Goal: Information Seeking & Learning: Learn about a topic

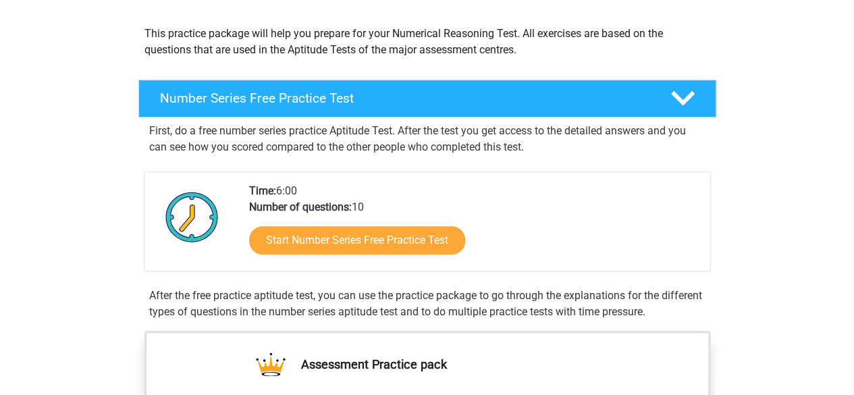
scroll to position [202, 0]
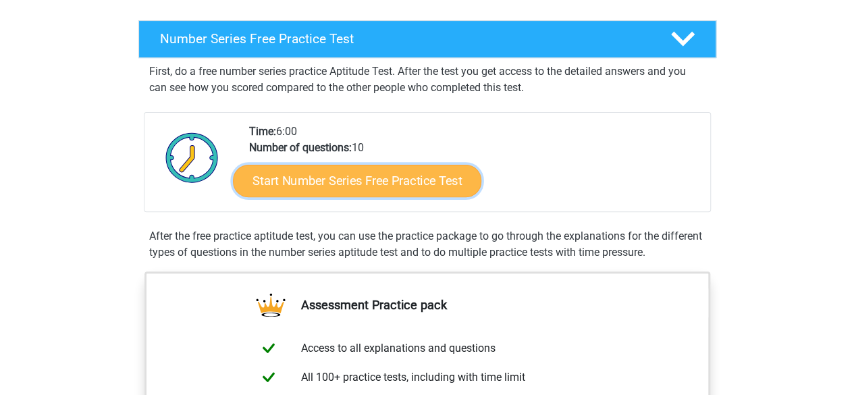
click at [378, 178] on link "Start Number Series Free Practice Test" at bounding box center [357, 180] width 248 height 32
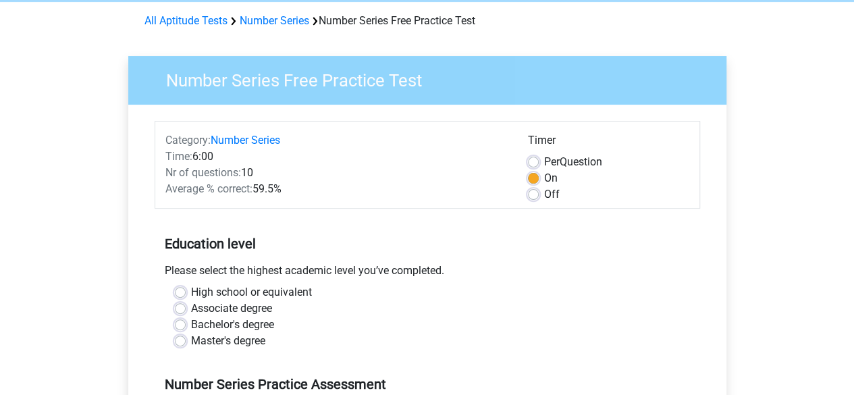
scroll to position [202, 0]
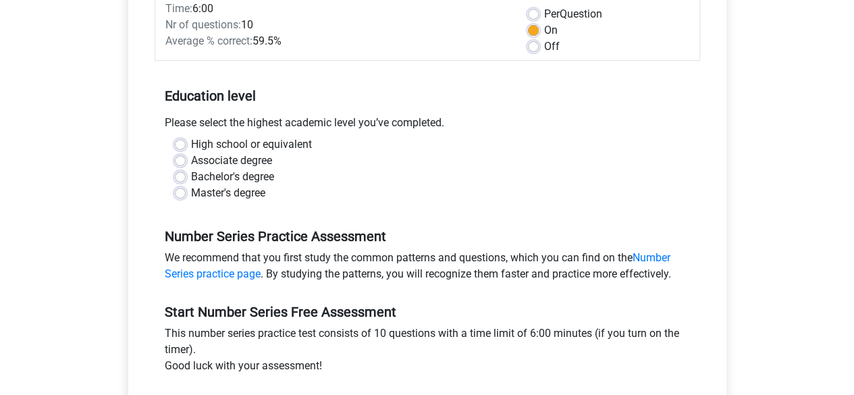
click at [191, 194] on label "Master's degree" at bounding box center [228, 193] width 74 height 16
click at [180, 194] on input "Master's degree" at bounding box center [180, 191] width 11 height 13
radio input "true"
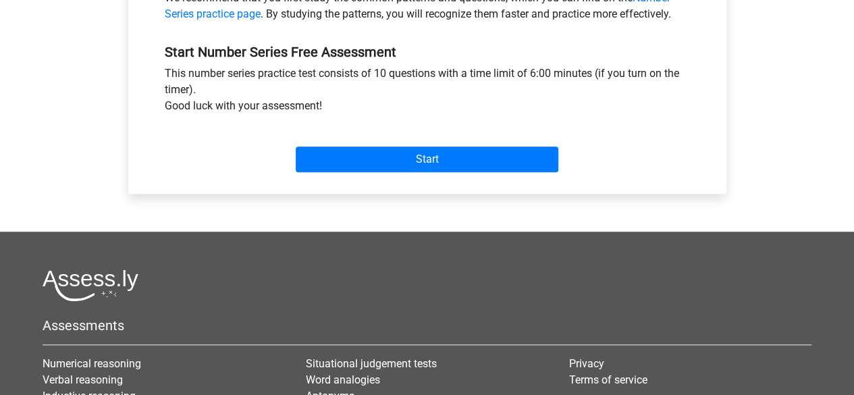
scroll to position [472, 0]
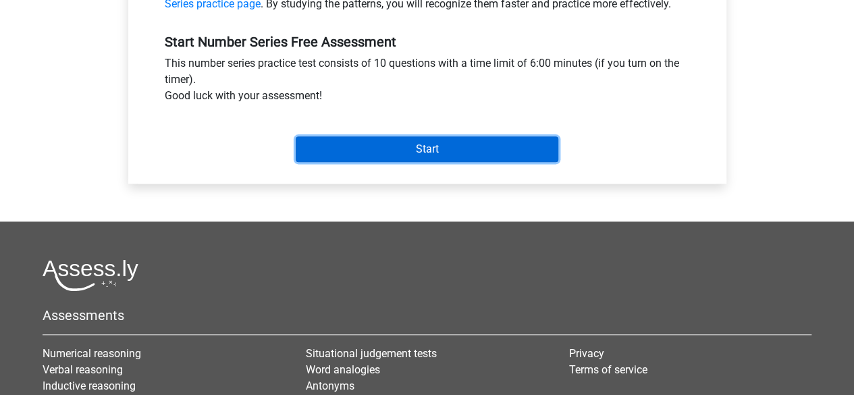
click at [378, 148] on input "Start" at bounding box center [427, 149] width 263 height 26
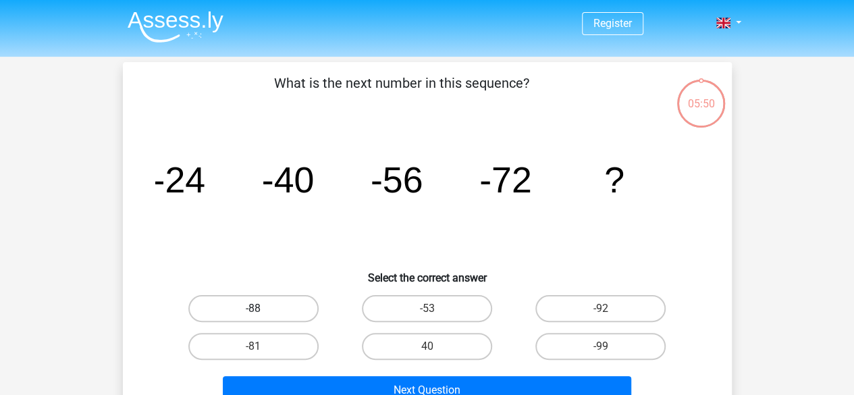
click at [273, 306] on label "-88" at bounding box center [253, 308] width 130 height 27
click at [262, 308] on input "-88" at bounding box center [257, 312] width 9 height 9
radio input "true"
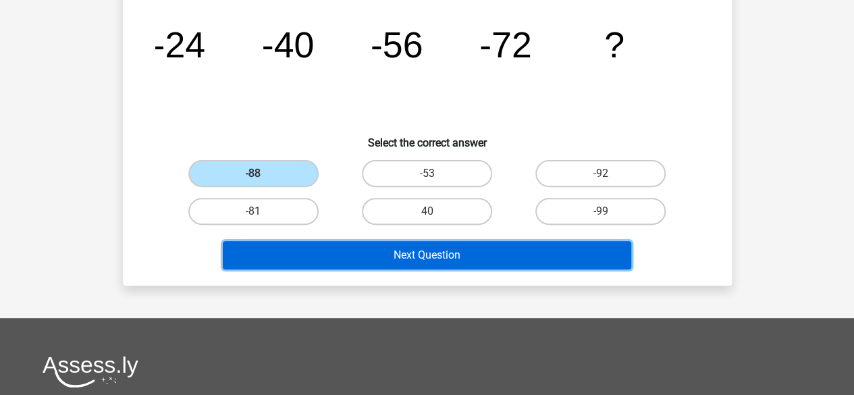
click at [414, 261] on button "Next Question" at bounding box center [427, 255] width 408 height 28
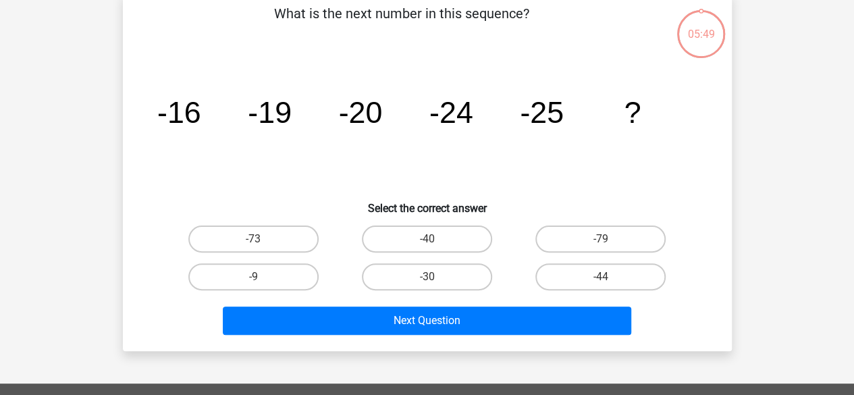
scroll to position [62, 0]
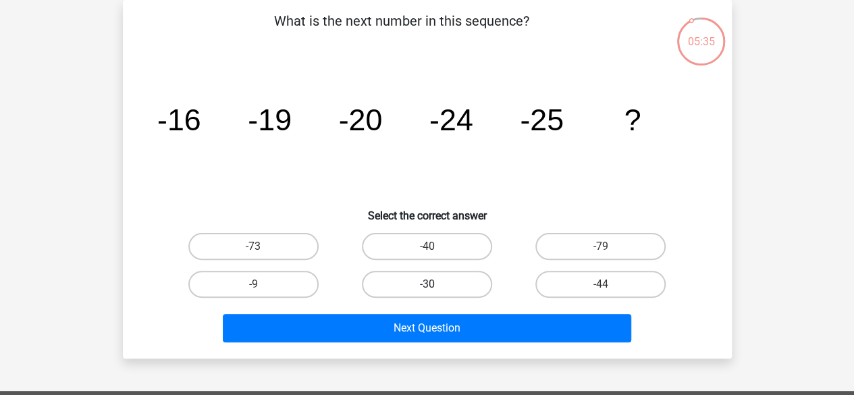
click at [443, 288] on label "-30" at bounding box center [427, 284] width 130 height 27
click at [435, 288] on input "-30" at bounding box center [431, 288] width 9 height 9
radio input "true"
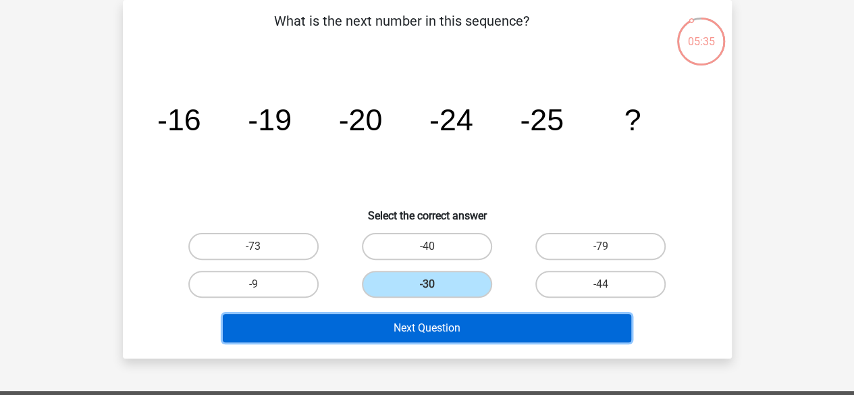
click at [452, 330] on button "Next Question" at bounding box center [427, 328] width 408 height 28
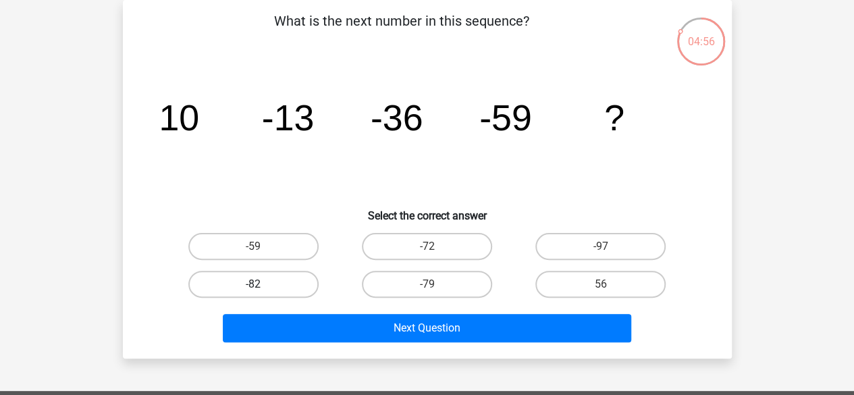
click at [294, 288] on label "-82" at bounding box center [253, 284] width 130 height 27
click at [262, 288] on input "-82" at bounding box center [257, 288] width 9 height 9
radio input "true"
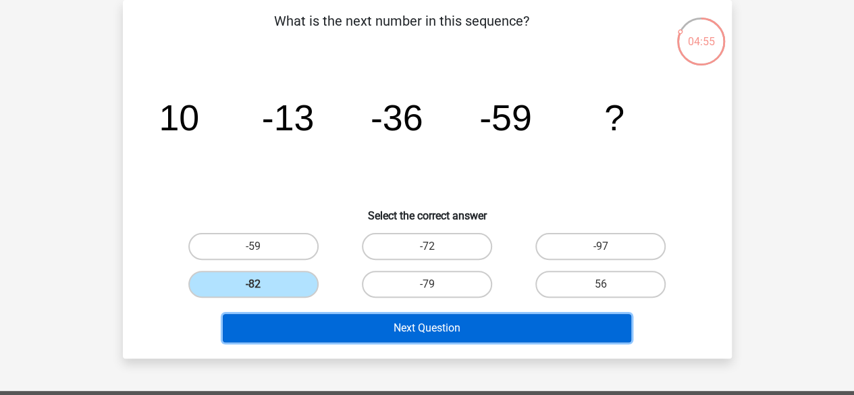
click at [381, 332] on button "Next Question" at bounding box center [427, 328] width 408 height 28
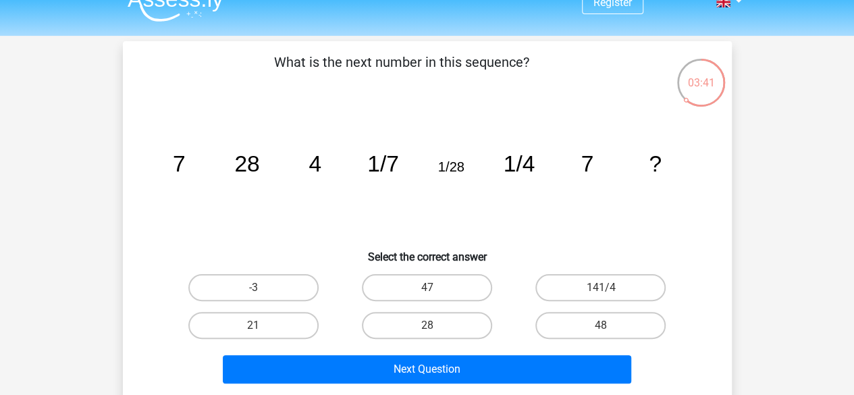
scroll to position [0, 0]
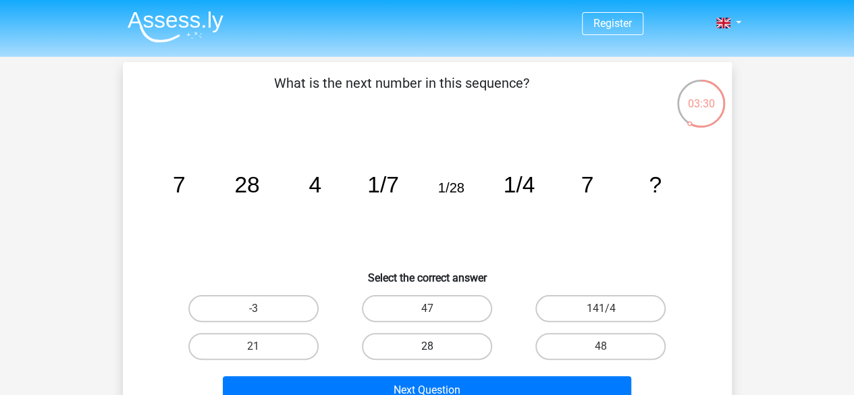
click at [448, 342] on label "28" at bounding box center [427, 346] width 130 height 27
click at [435, 346] on input "28" at bounding box center [431, 350] width 9 height 9
radio input "true"
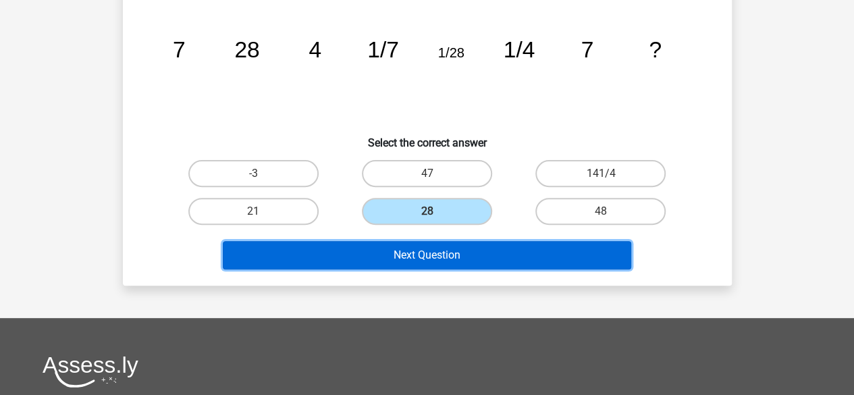
click at [427, 264] on button "Next Question" at bounding box center [427, 255] width 408 height 28
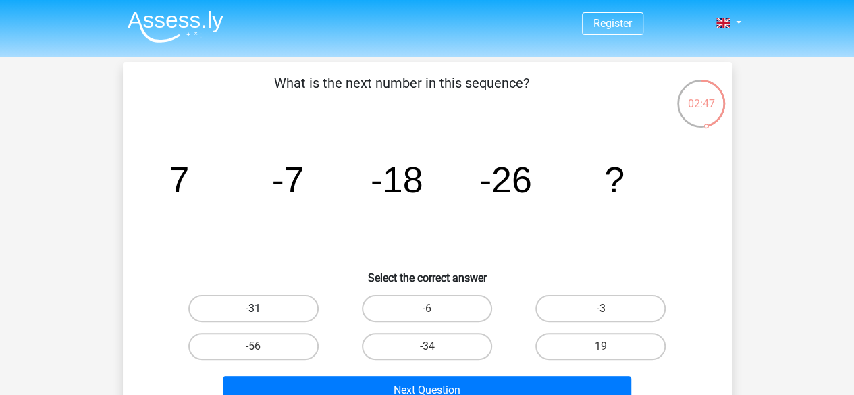
click at [259, 299] on label "-31" at bounding box center [253, 308] width 130 height 27
click at [259, 308] on input "-31" at bounding box center [257, 312] width 9 height 9
radio input "true"
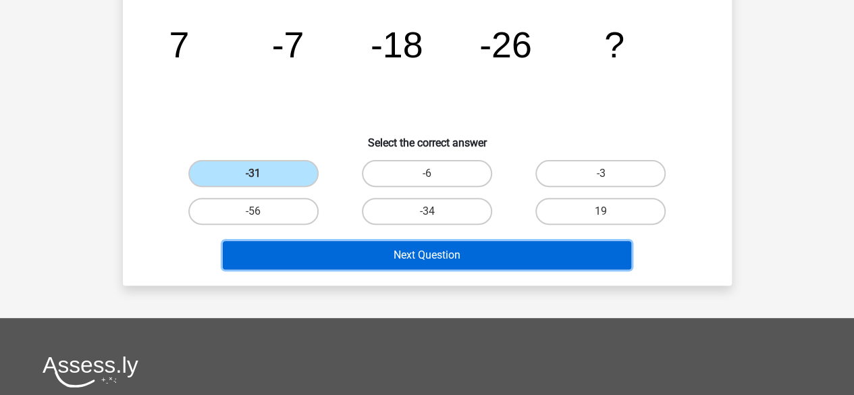
click at [343, 261] on button "Next Question" at bounding box center [427, 255] width 408 height 28
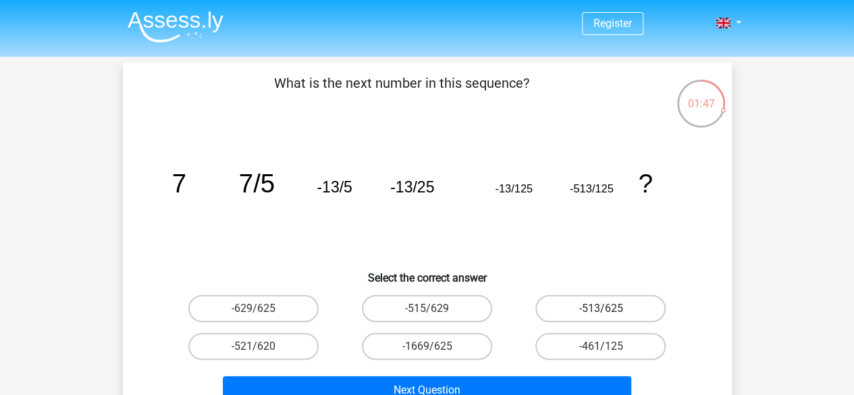
click at [595, 306] on label "-513/625" at bounding box center [600, 308] width 130 height 27
click at [601, 308] on input "-513/625" at bounding box center [605, 312] width 9 height 9
radio input "true"
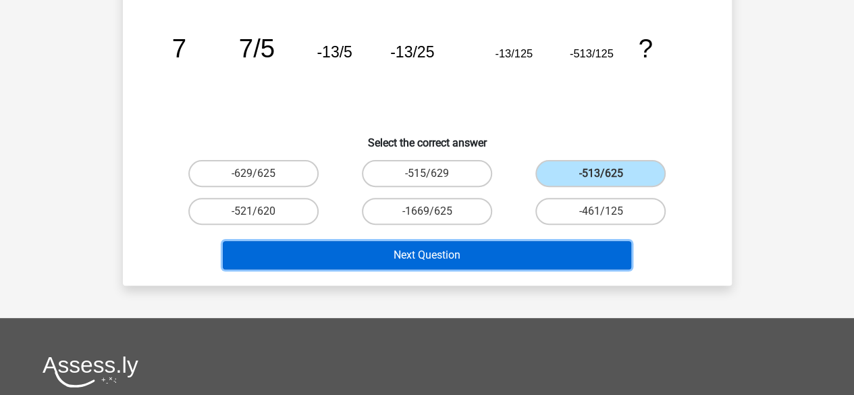
click at [471, 254] on button "Next Question" at bounding box center [427, 255] width 408 height 28
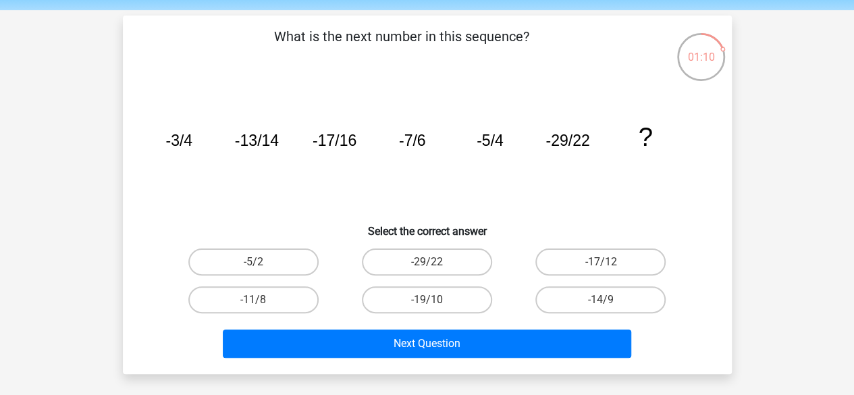
scroll to position [67, 0]
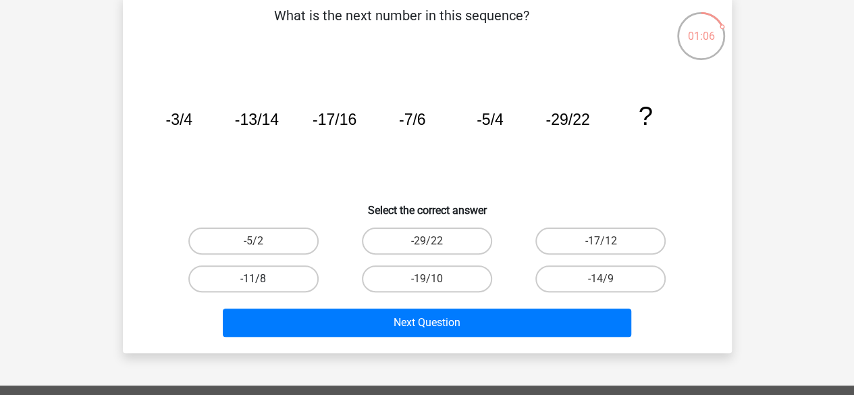
click at [271, 273] on label "-11/8" at bounding box center [253, 278] width 130 height 27
click at [262, 279] on input "-11/8" at bounding box center [257, 283] width 9 height 9
radio input "true"
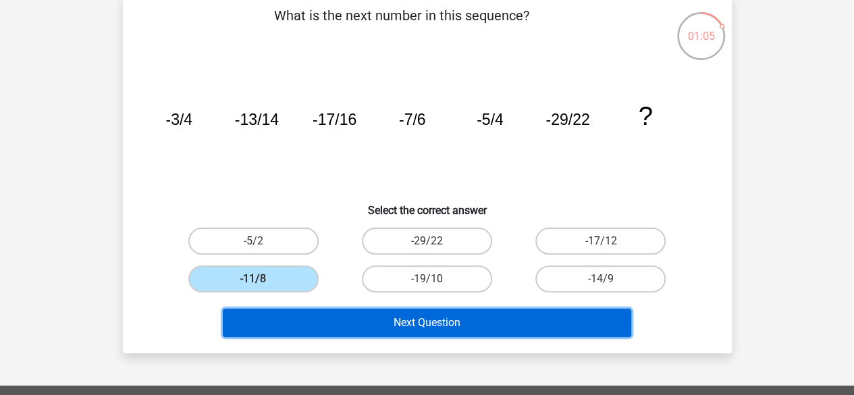
click at [346, 330] on button "Next Question" at bounding box center [427, 322] width 408 height 28
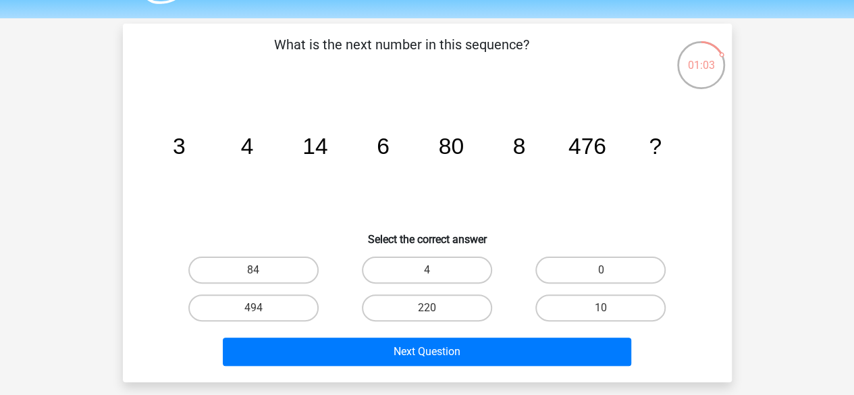
scroll to position [0, 0]
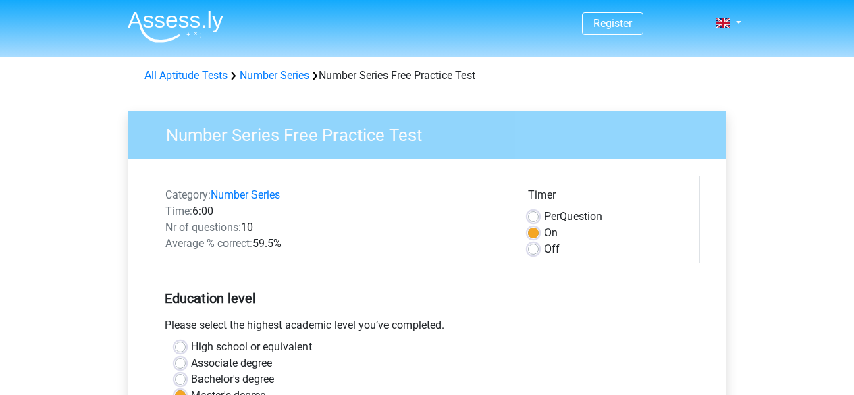
scroll to position [472, 0]
